Goal: Find specific page/section: Find specific page/section

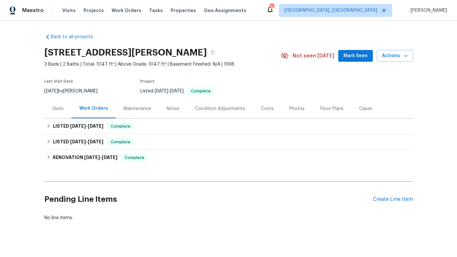
scroll to position [8, 0]
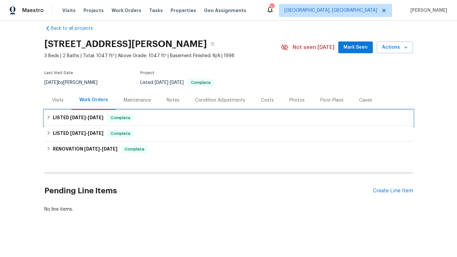
click at [95, 123] on div "LISTED 8/4/25 - 8/12/25 Complete" at bounding box center [228, 118] width 369 height 16
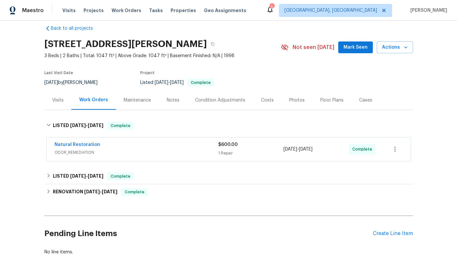
click at [121, 153] on span "ODOR_REMEDIATION" at bounding box center [136, 152] width 164 height 7
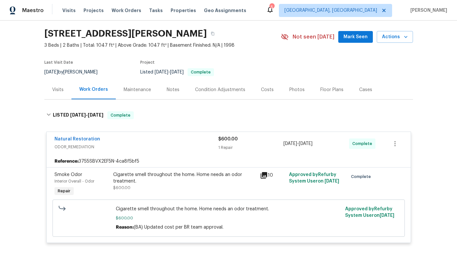
scroll to position [0, 0]
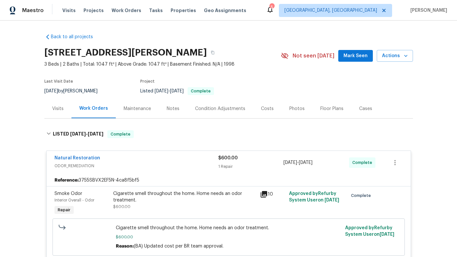
click at [90, 56] on h2 "[STREET_ADDRESS][PERSON_NAME]" at bounding box center [125, 52] width 163 height 7
copy div "[STREET_ADDRESS][PERSON_NAME]"
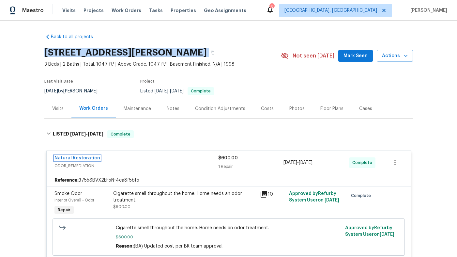
click at [85, 157] on link "Natural Restoration" at bounding box center [77, 158] width 46 height 5
